Goal: Information Seeking & Learning: Learn about a topic

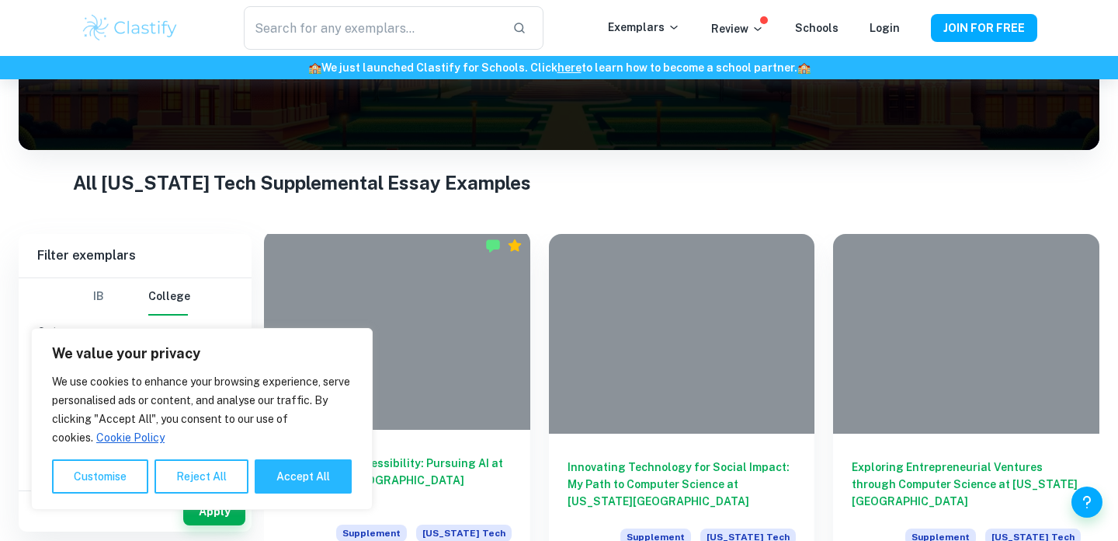
scroll to position [214, 0]
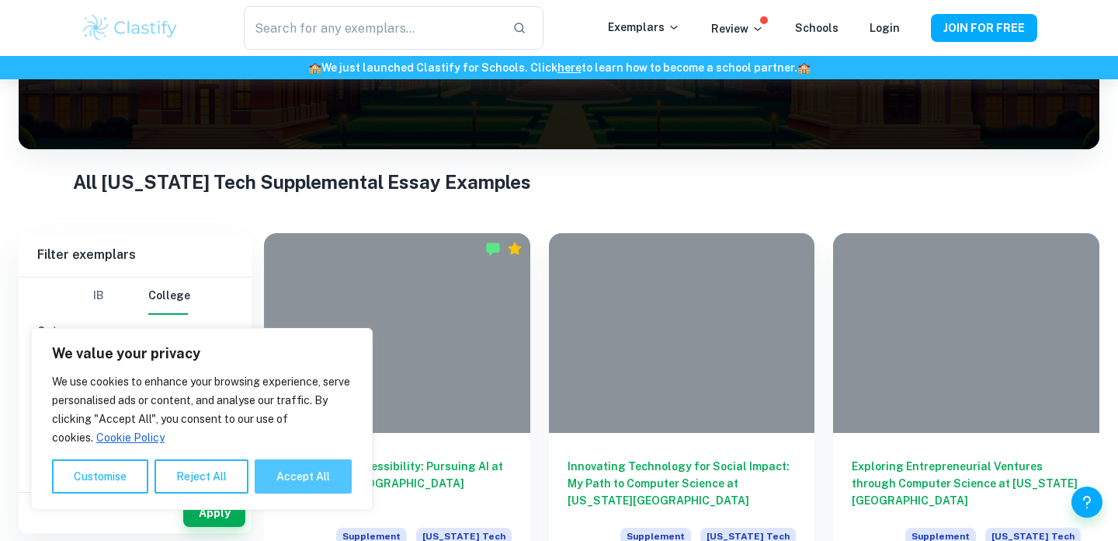
click at [307, 475] on button "Accept All" at bounding box center [303, 476] width 97 height 34
checkbox input "true"
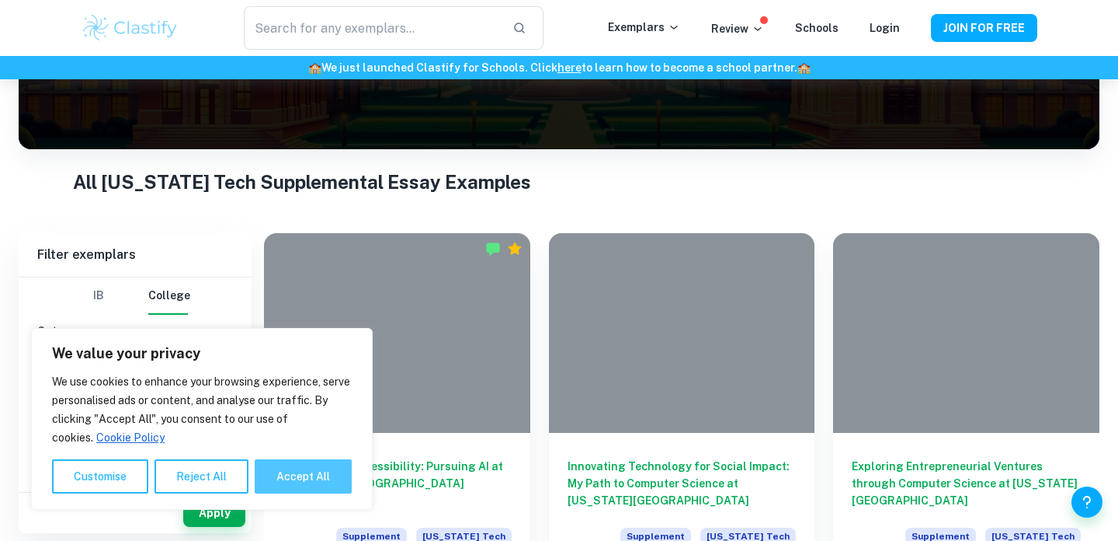
checkbox input "true"
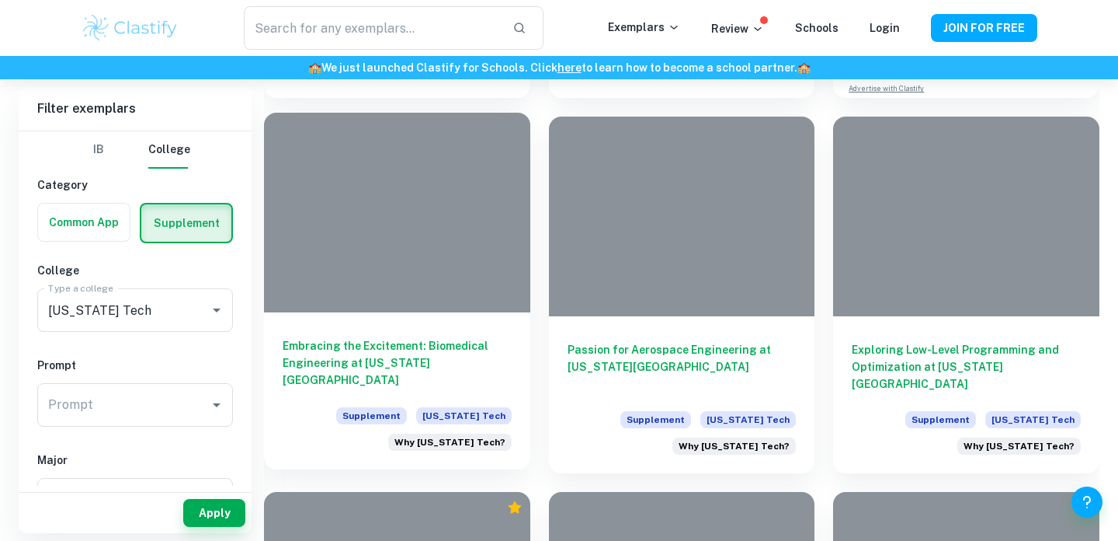
scroll to position [1067, 0]
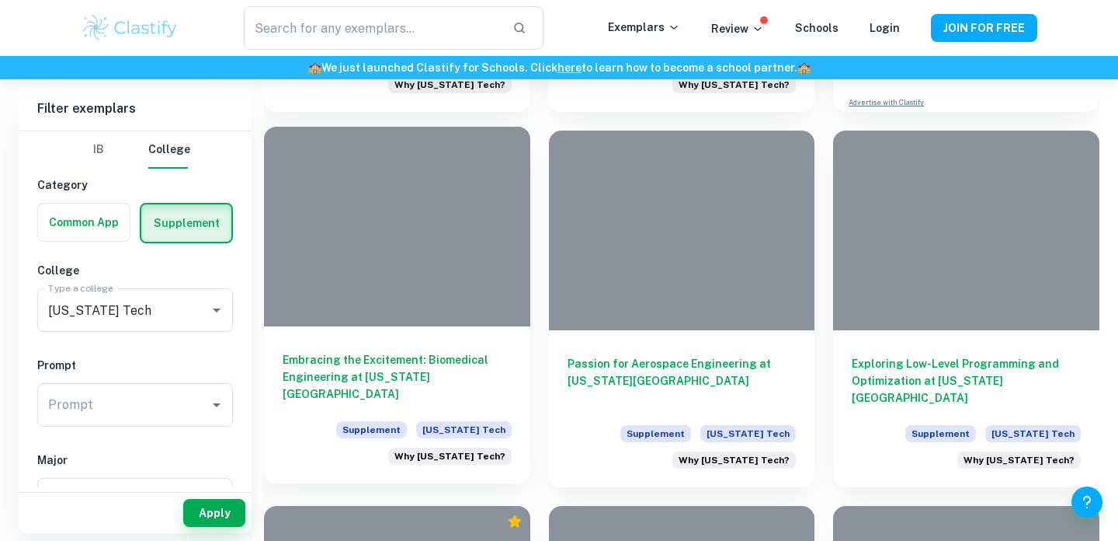
click at [411, 371] on h6 "Embracing the Excitement: Biomedical Engineering at [US_STATE][GEOGRAPHIC_DATA]" at bounding box center [397, 376] width 229 height 51
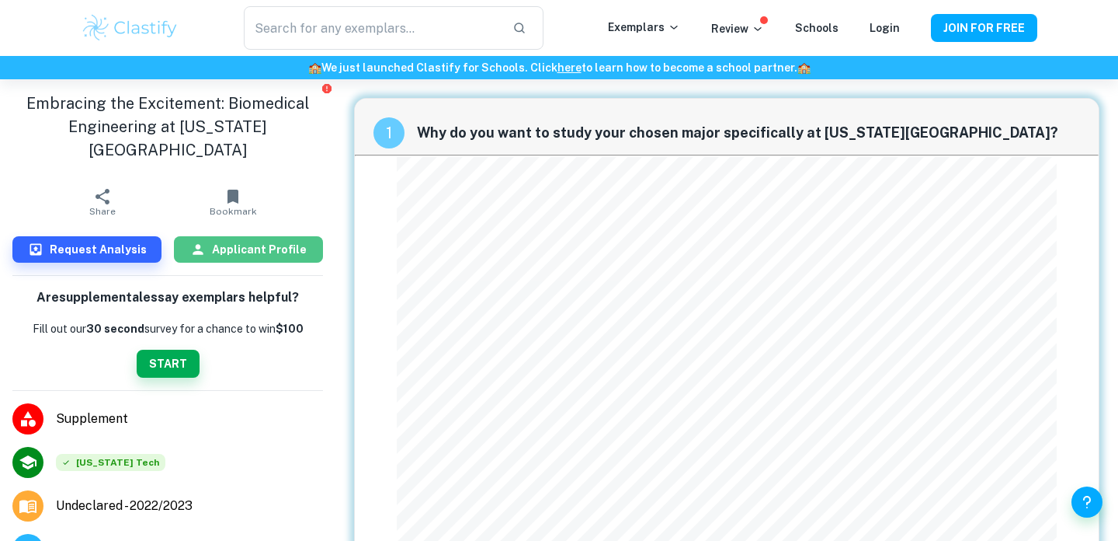
click at [237, 241] on h6 "Applicant Profile" at bounding box center [259, 249] width 95 height 17
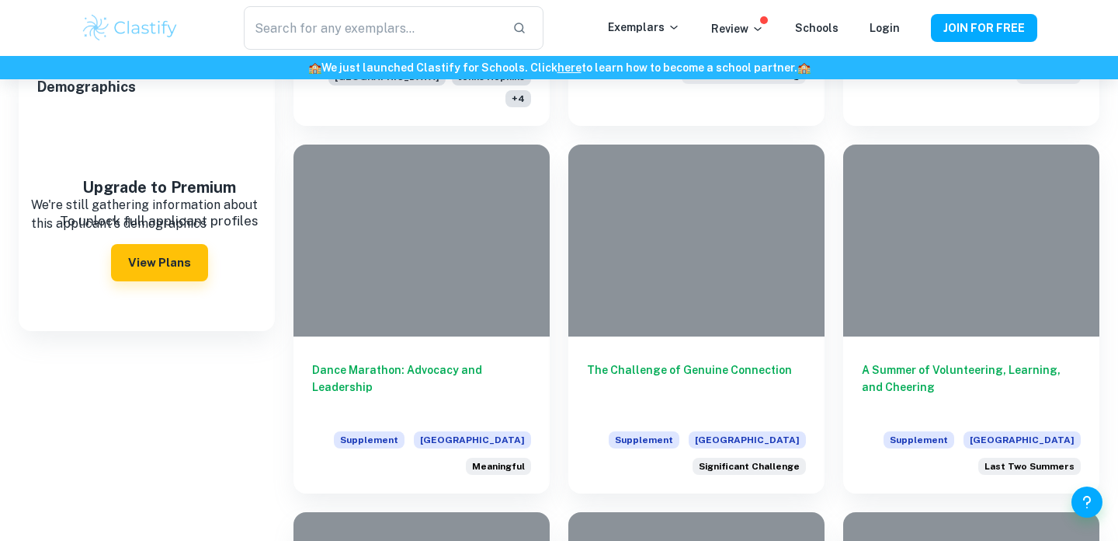
scroll to position [635, 0]
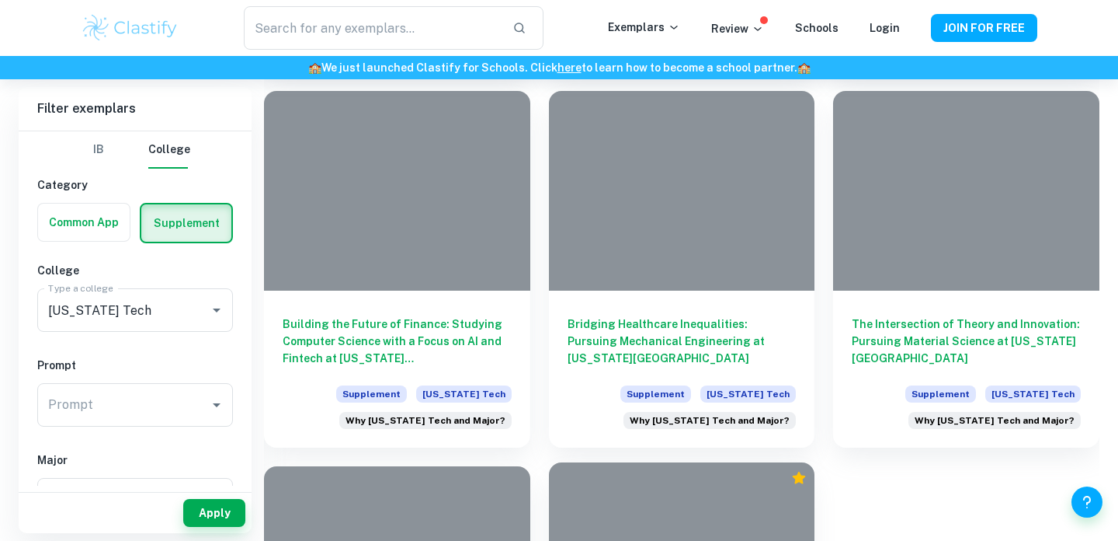
scroll to position [2975, 0]
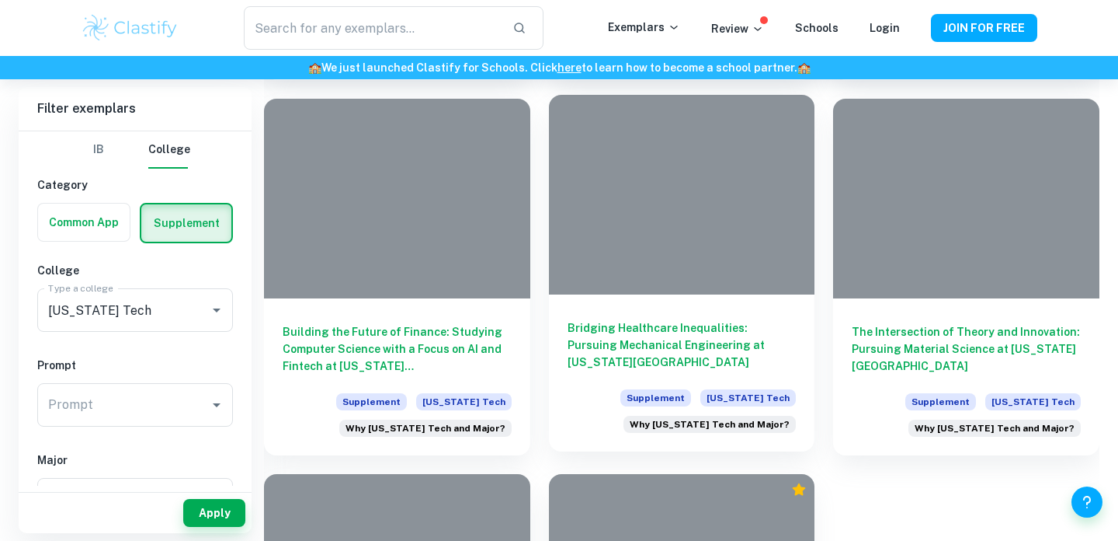
click at [671, 338] on h6 "Bridging Healthcare Inequalities: Pursuing Mechanical Engineering at [US_STATE]…" at bounding box center [682, 344] width 229 height 51
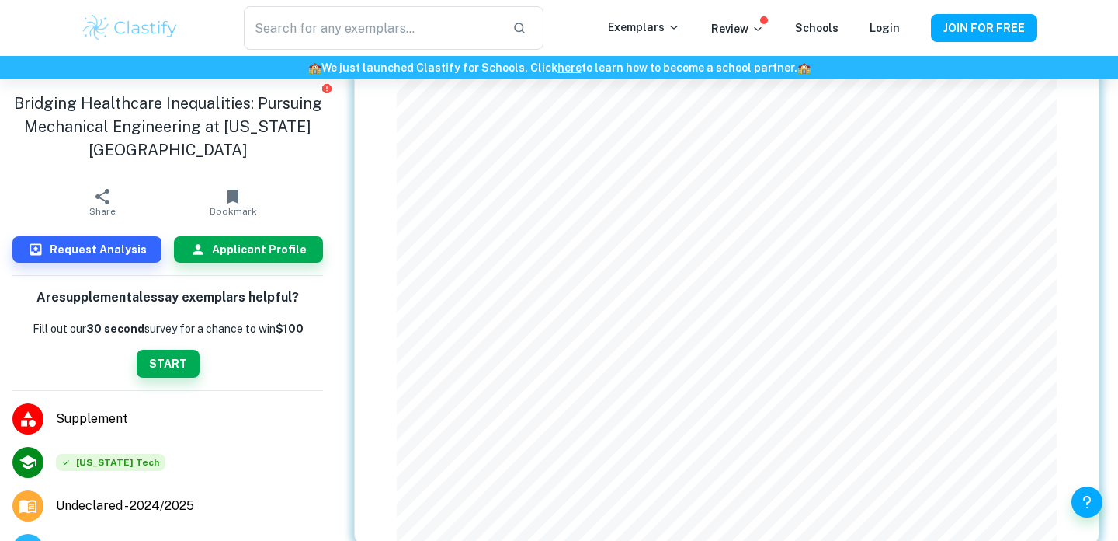
scroll to position [190, 0]
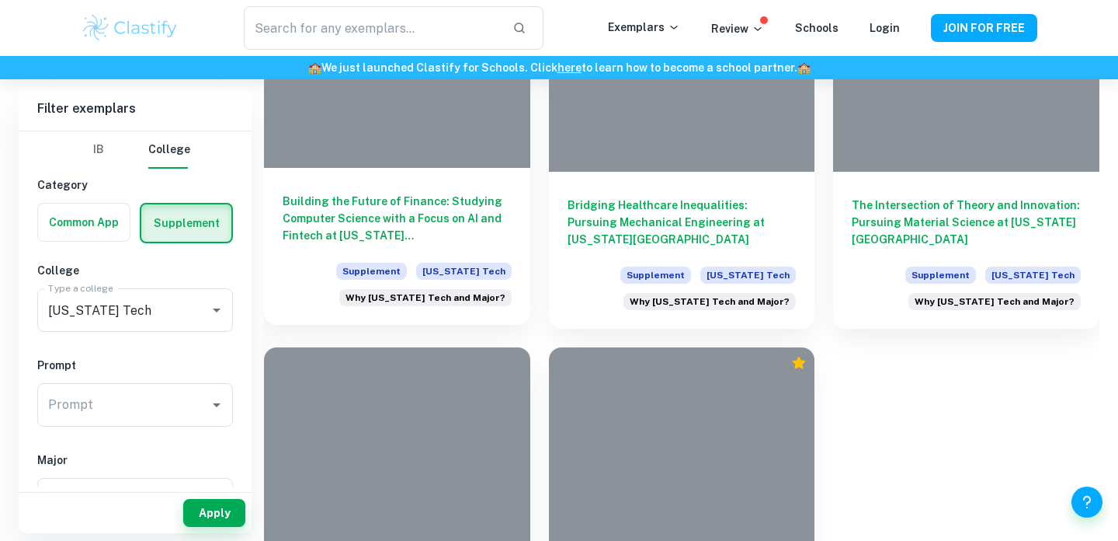
scroll to position [3057, 0]
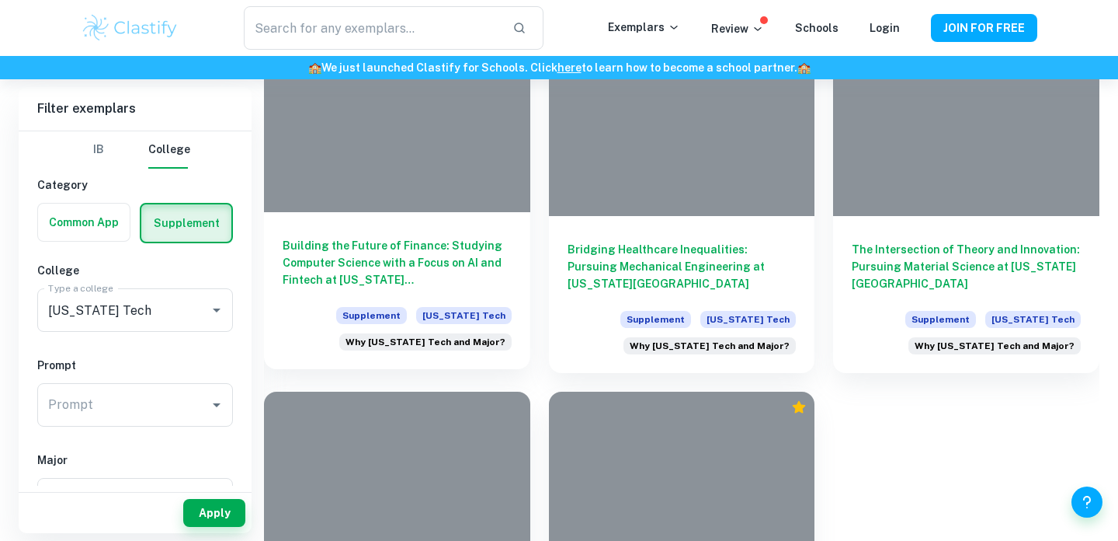
click at [445, 257] on h6 "Building the Future of Finance: Studying Computer Science with a Focus on AI an…" at bounding box center [397, 262] width 229 height 51
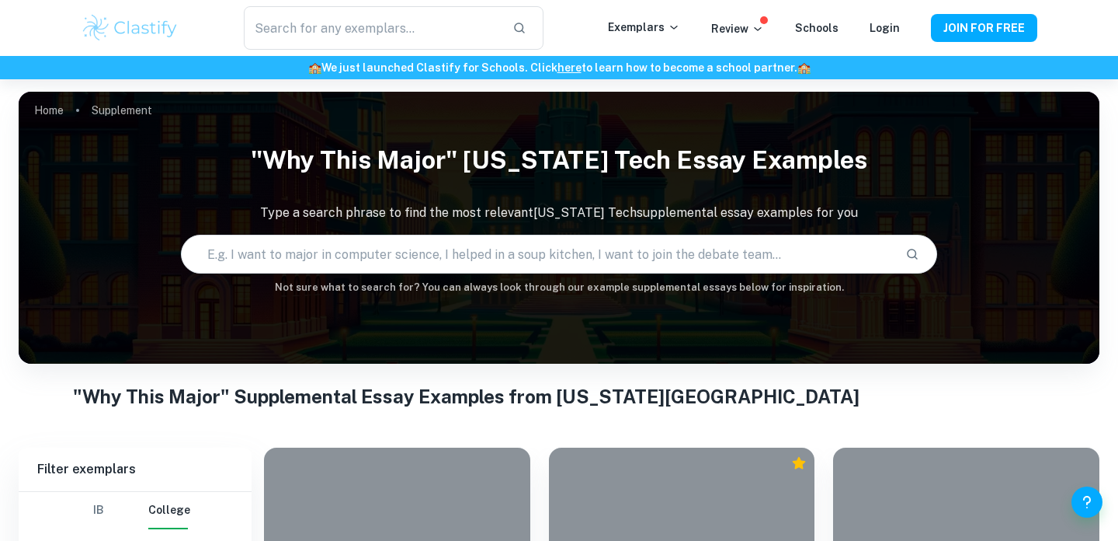
scroll to position [422, 0]
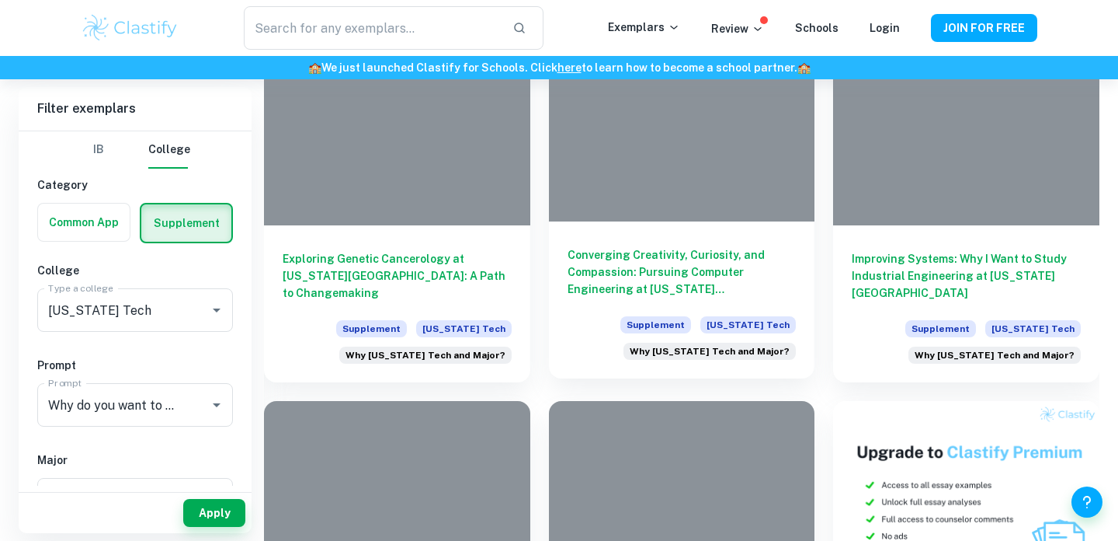
click at [633, 276] on h6 "Converging Creativity, Curiosity, and Compassion: Pursuing Computer Engineering…" at bounding box center [682, 271] width 229 height 51
